Goal: Task Accomplishment & Management: Manage account settings

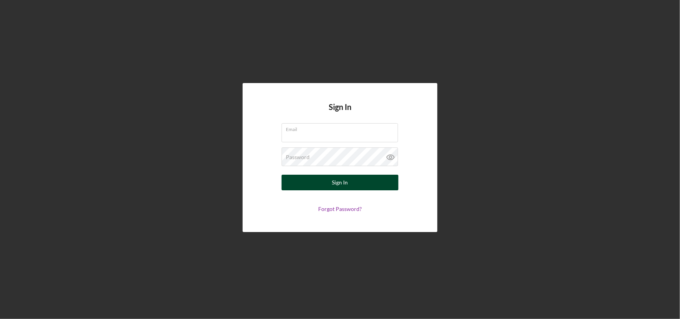
type input "[PERSON_NAME][EMAIL_ADDRESS][DOMAIN_NAME]"
click at [345, 186] on div "Sign In" at bounding box center [340, 183] width 16 height 16
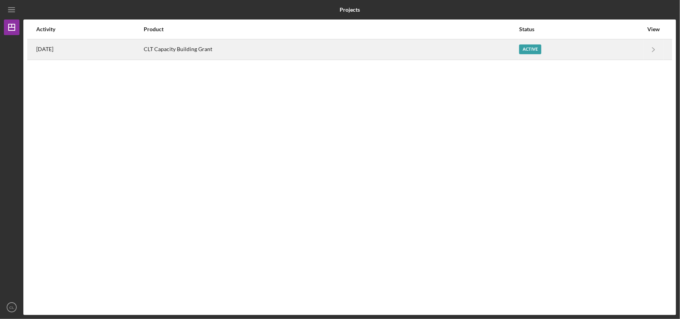
click at [225, 46] on div "CLT Capacity Building Grant" at bounding box center [331, 49] width 375 height 19
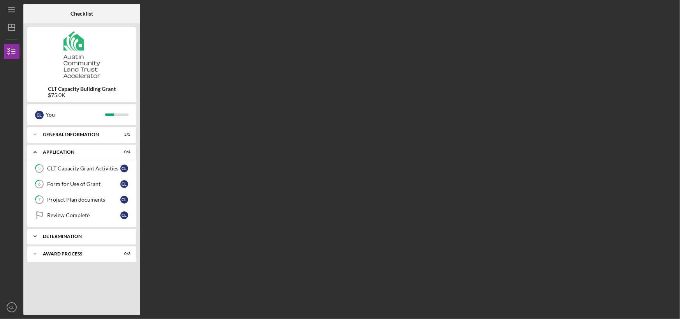
click at [127, 234] on div "Determination" at bounding box center [87, 236] width 88 height 5
click at [129, 234] on div "Determination" at bounding box center [87, 236] width 88 height 5
